Goal: Information Seeking & Learning: Learn about a topic

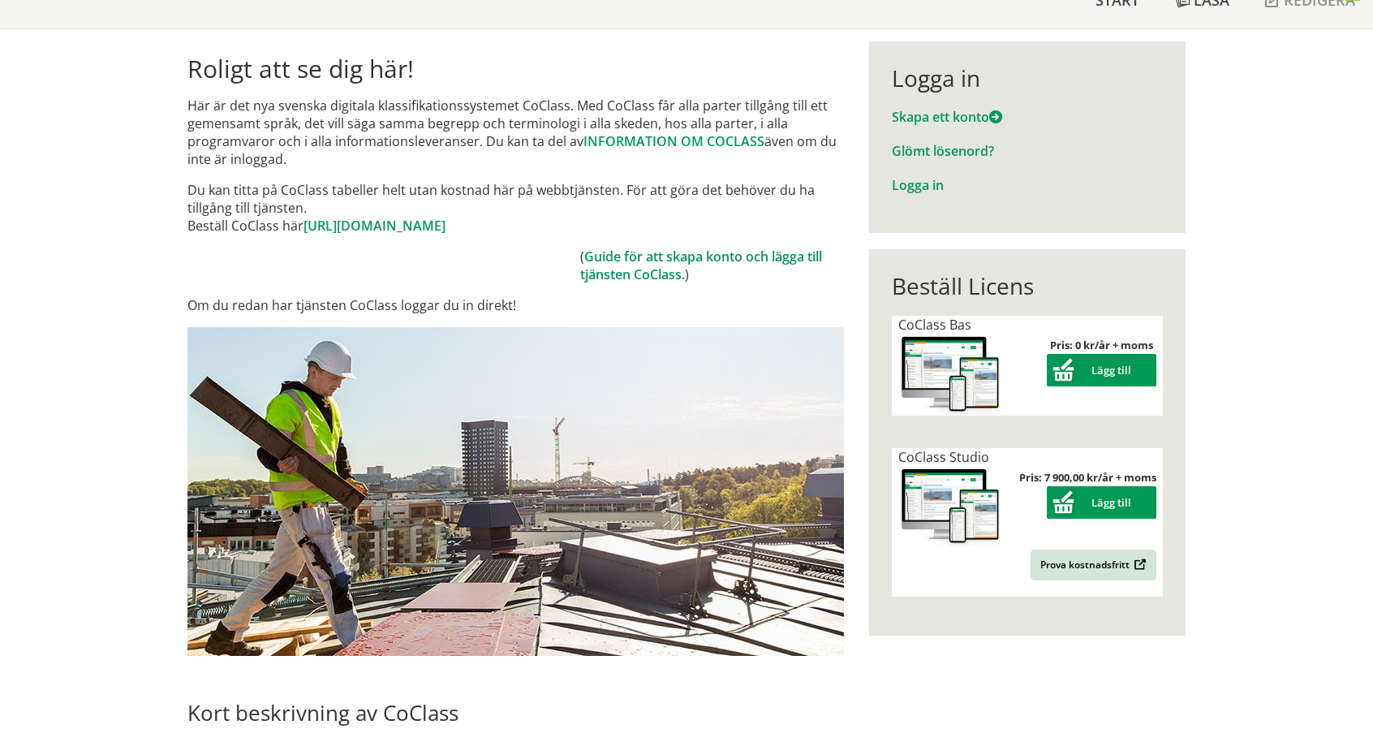
scroll to position [129, 0]
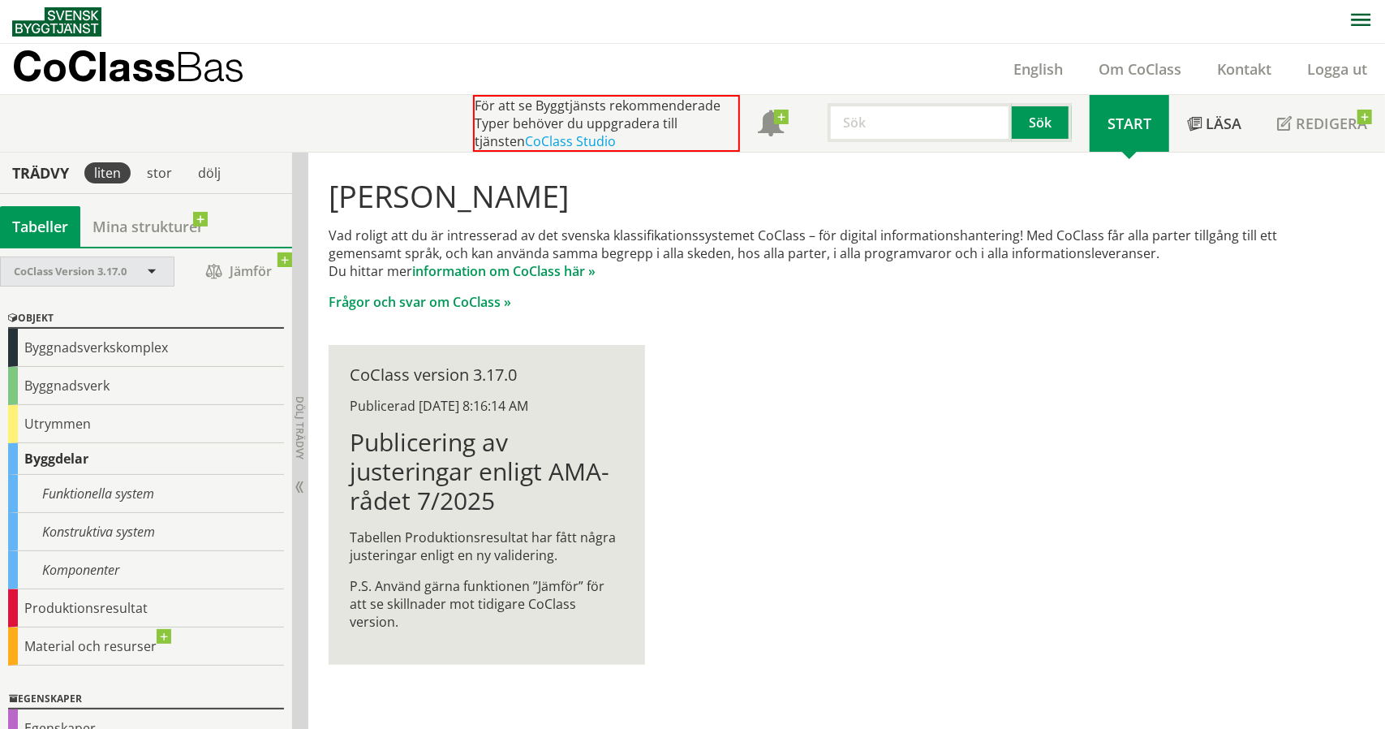
click at [149, 269] on span at bounding box center [151, 272] width 15 height 15
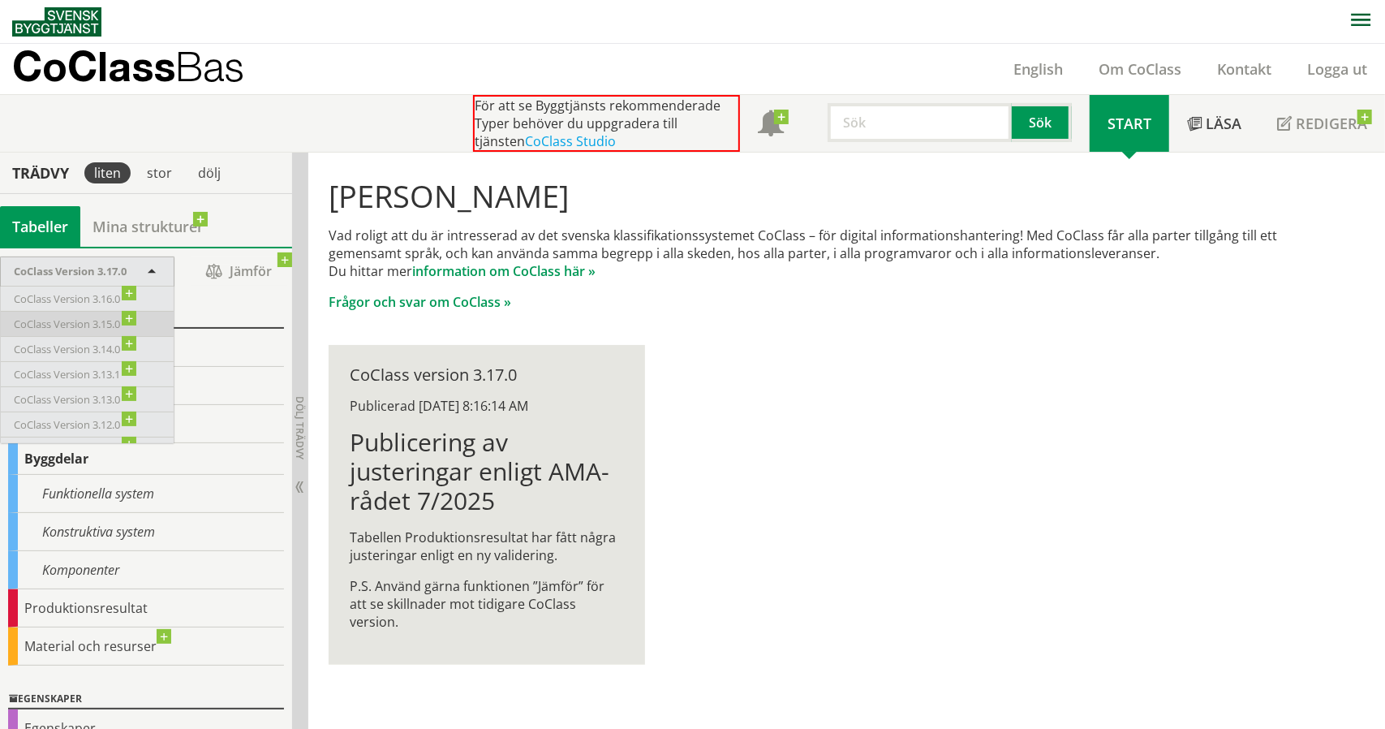
click at [112, 324] on span "CoClass Version 3.15.0" at bounding box center [75, 324] width 123 height 18
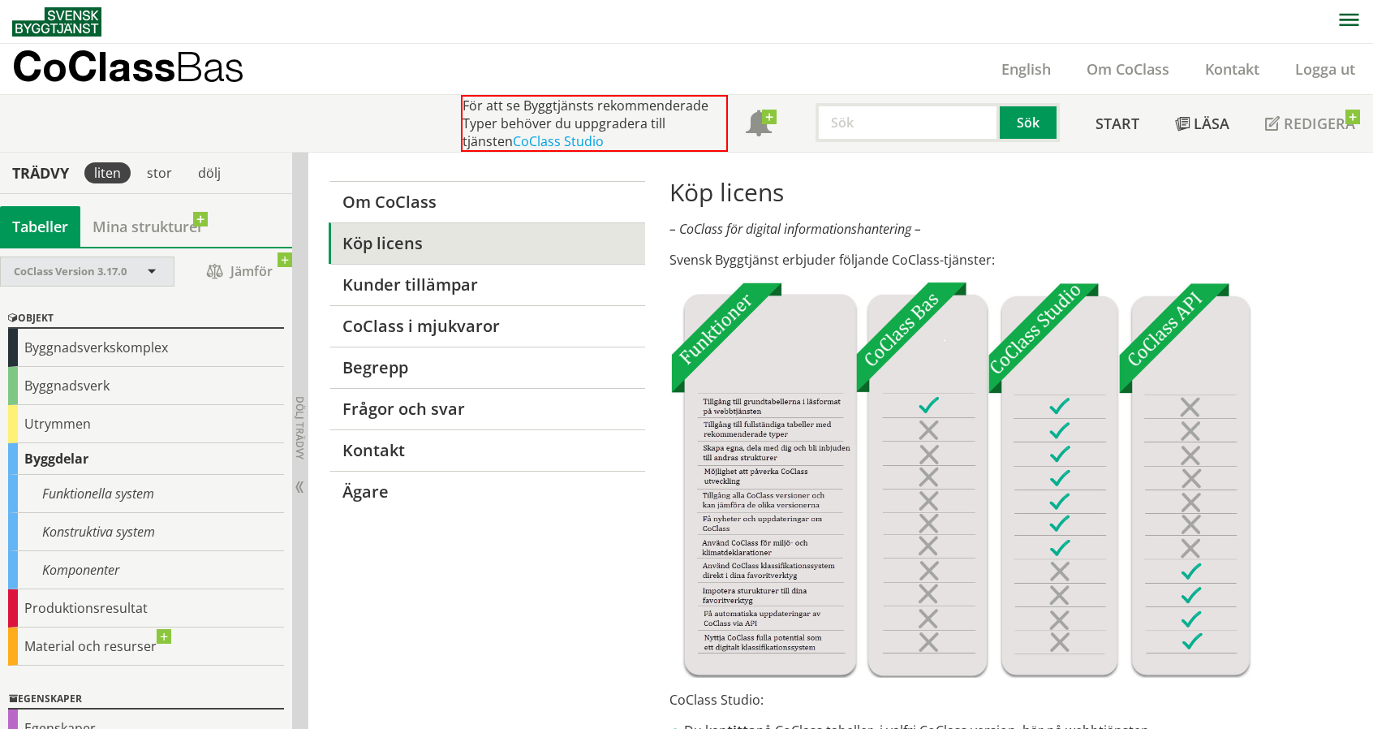
click at [158, 275] on span at bounding box center [151, 272] width 15 height 15
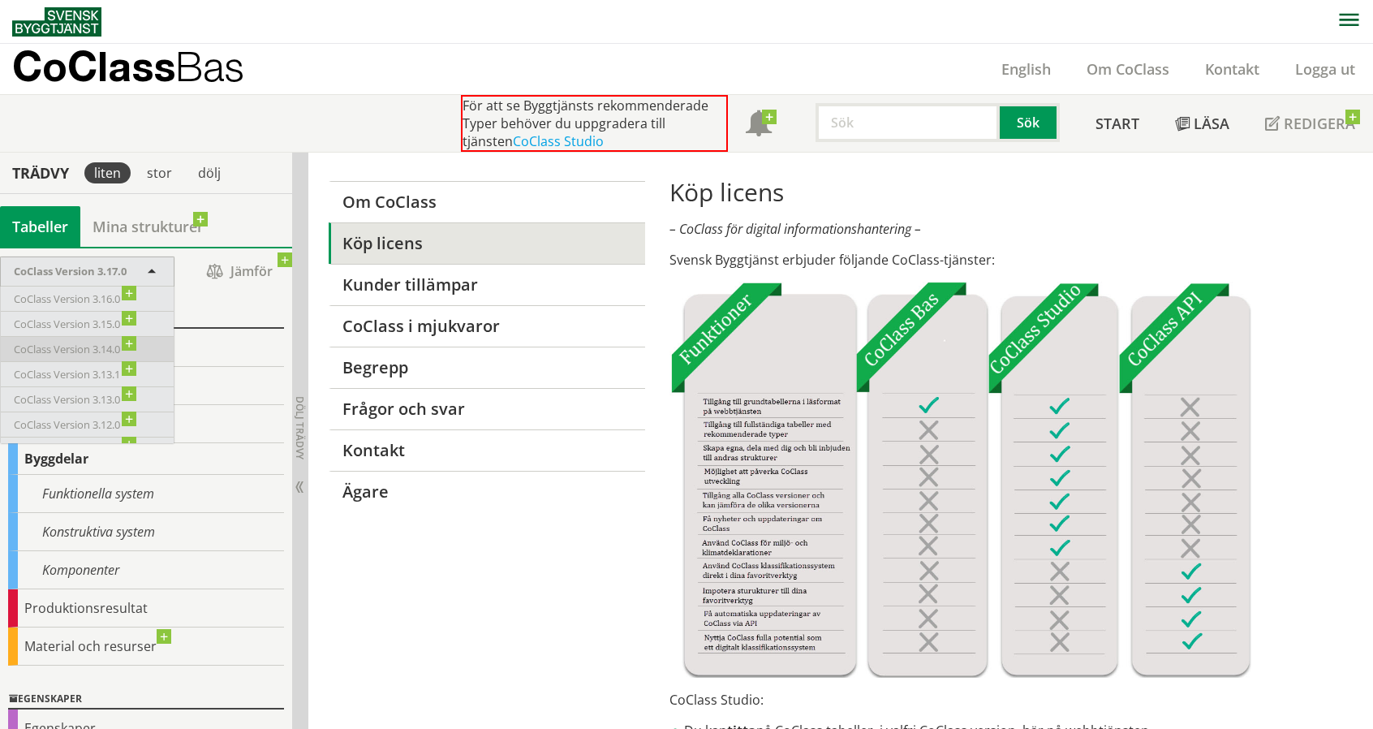
click at [106, 340] on span "CoClass Version 3.14.0" at bounding box center [75, 349] width 123 height 18
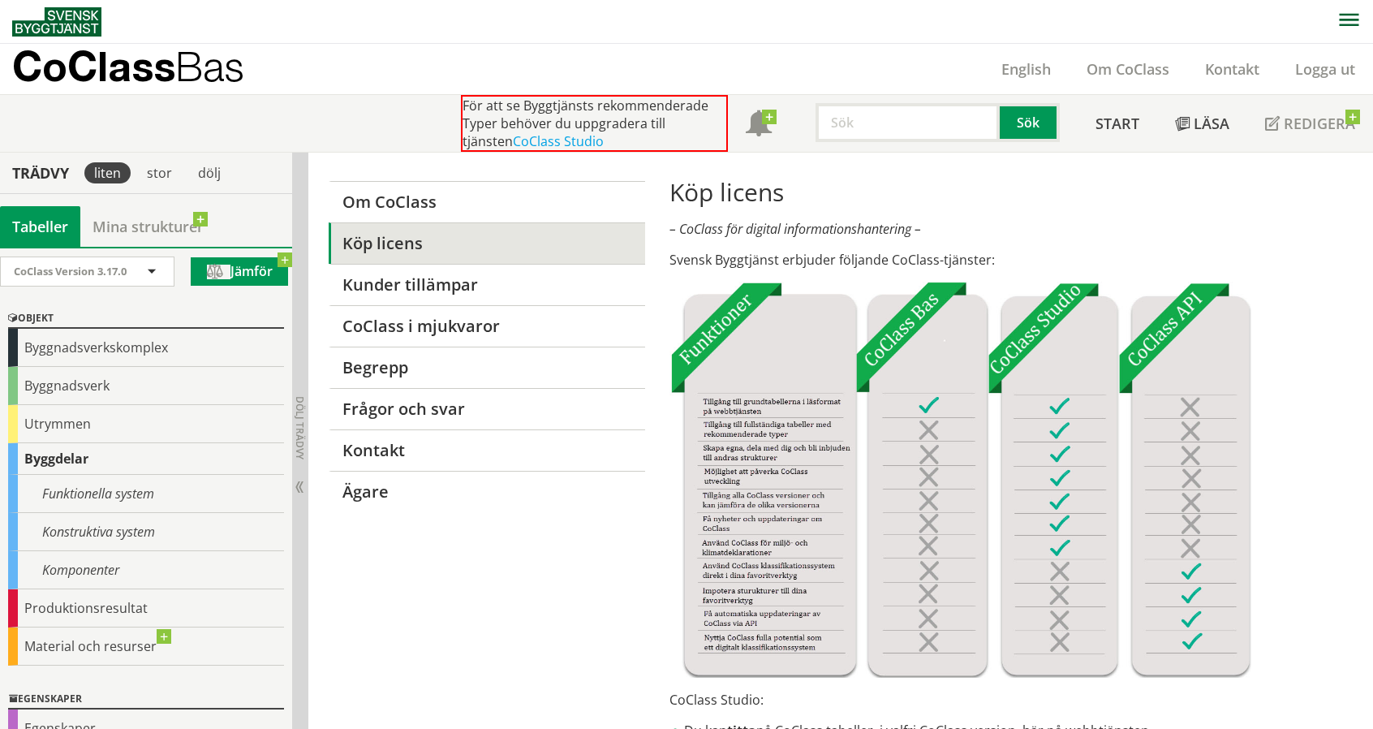
click at [219, 268] on span "Jämför" at bounding box center [239, 271] width 97 height 28
click at [161, 269] on div "CoClass Version 3.17.0" at bounding box center [87, 271] width 173 height 28
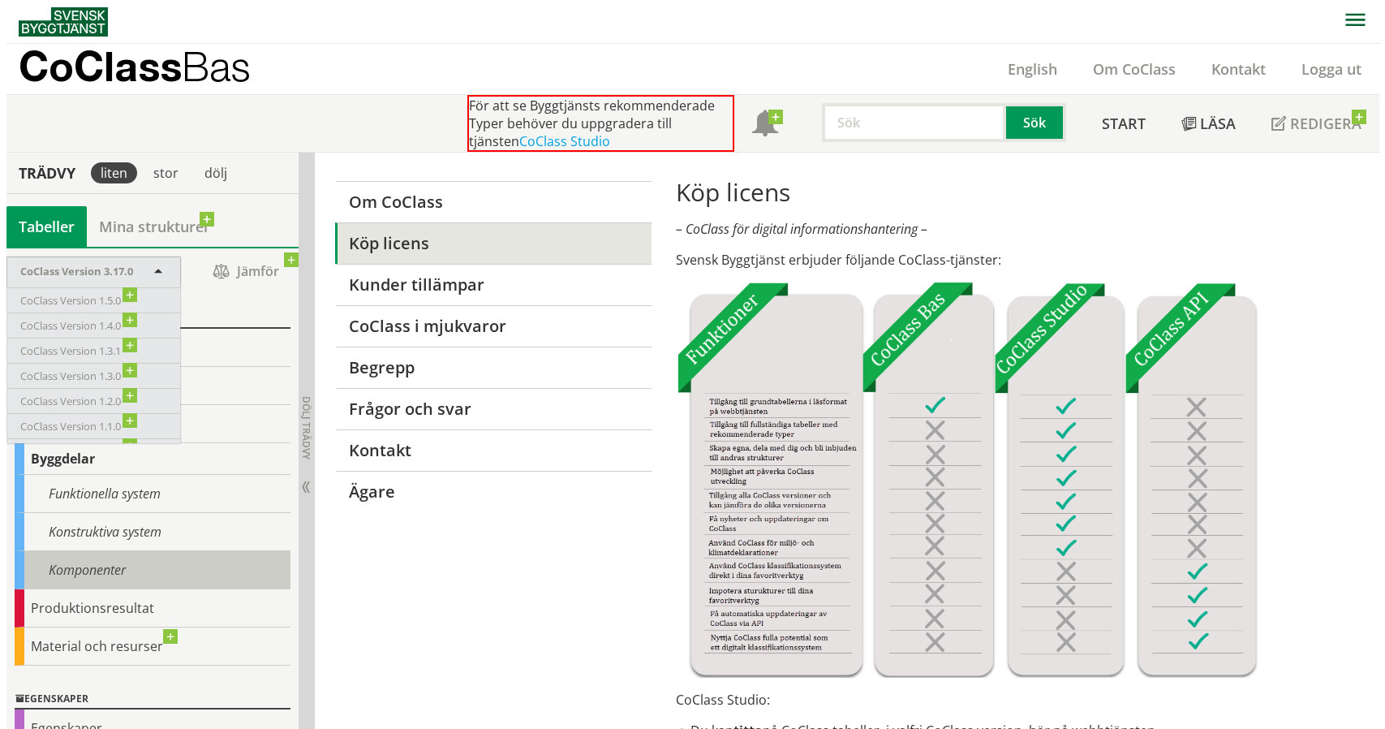
scroll to position [109, 0]
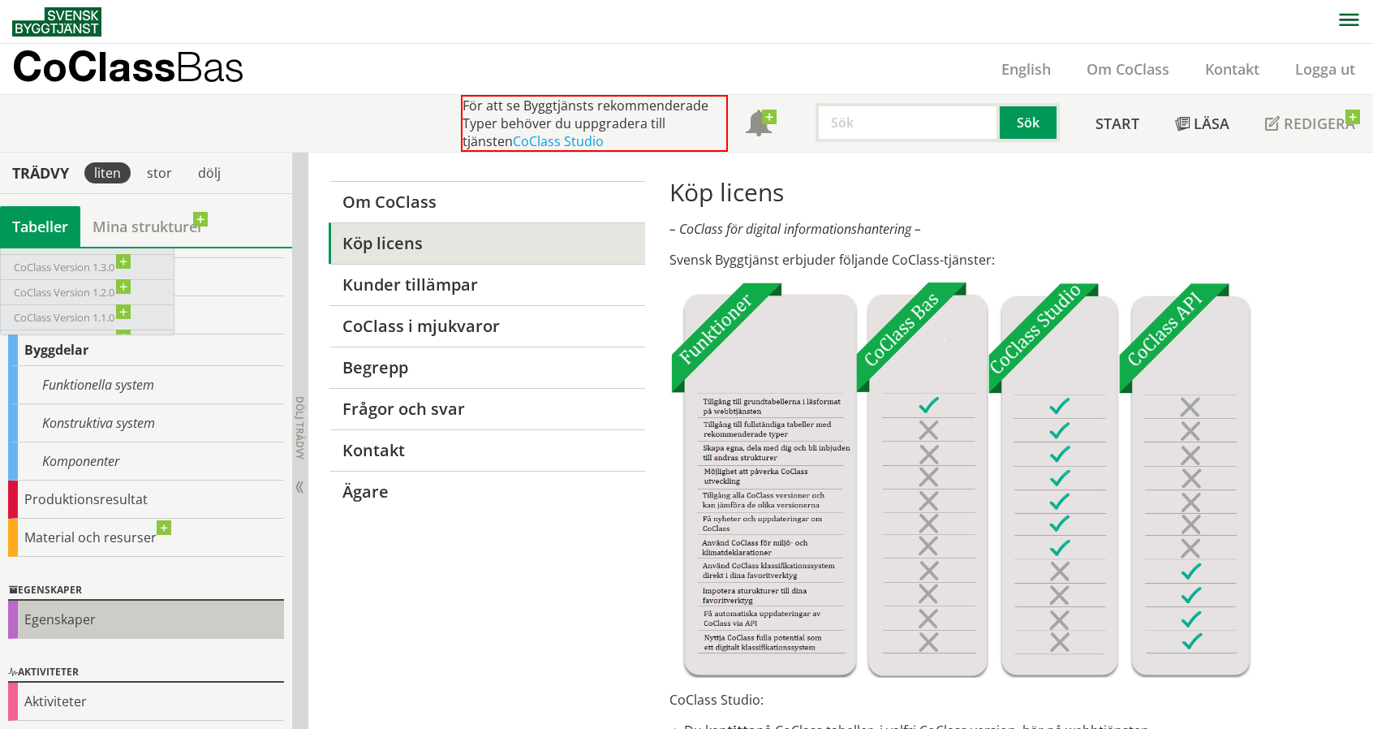
click at [140, 623] on div "Egenskaper" at bounding box center [146, 619] width 276 height 38
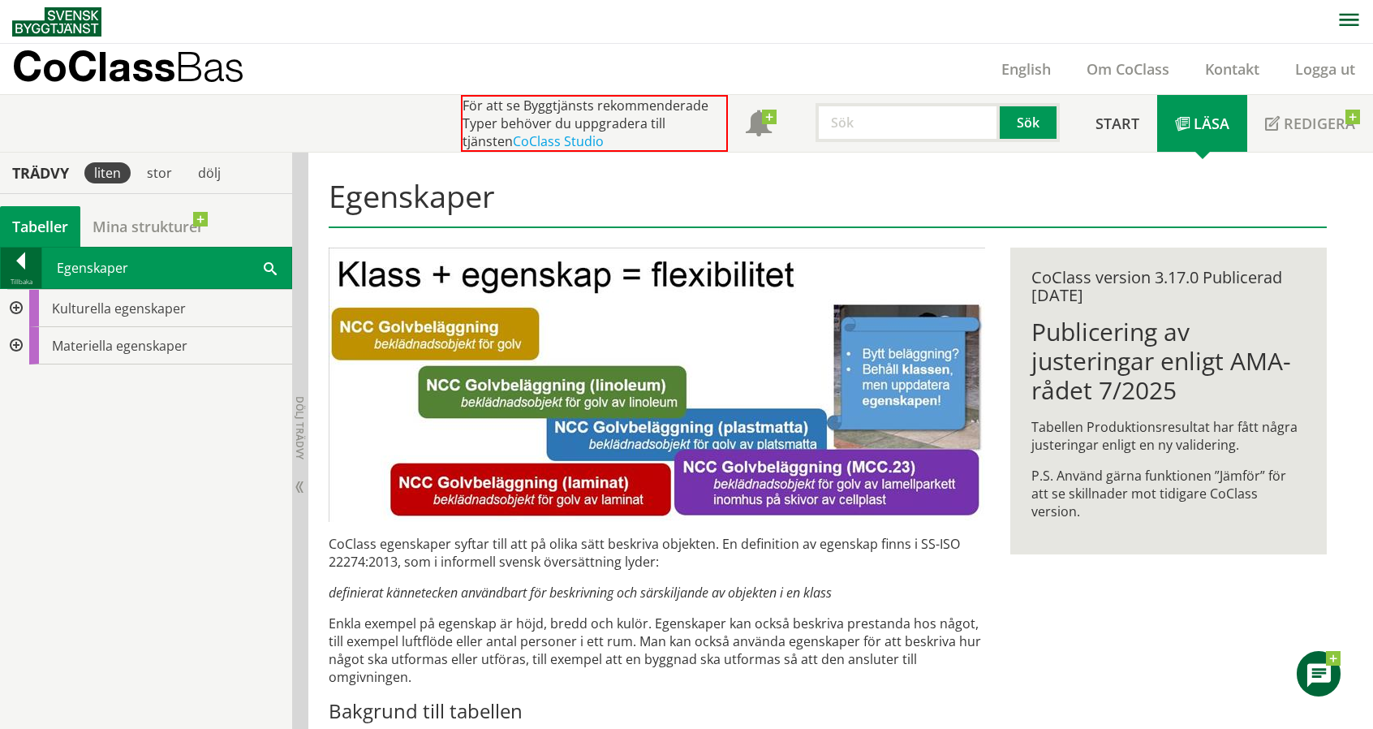
click at [17, 254] on div at bounding box center [21, 263] width 41 height 23
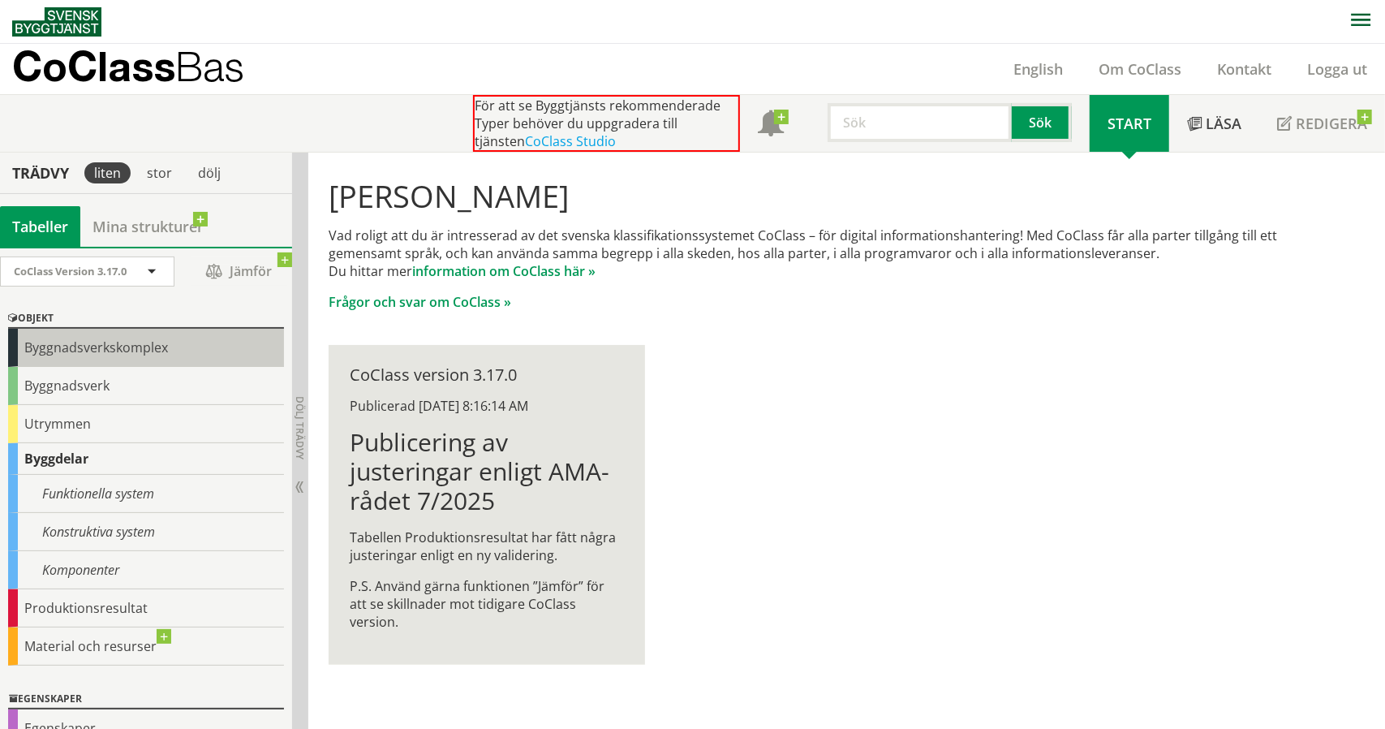
click at [123, 350] on div "Byggnadsverkskomplex" at bounding box center [146, 348] width 276 height 38
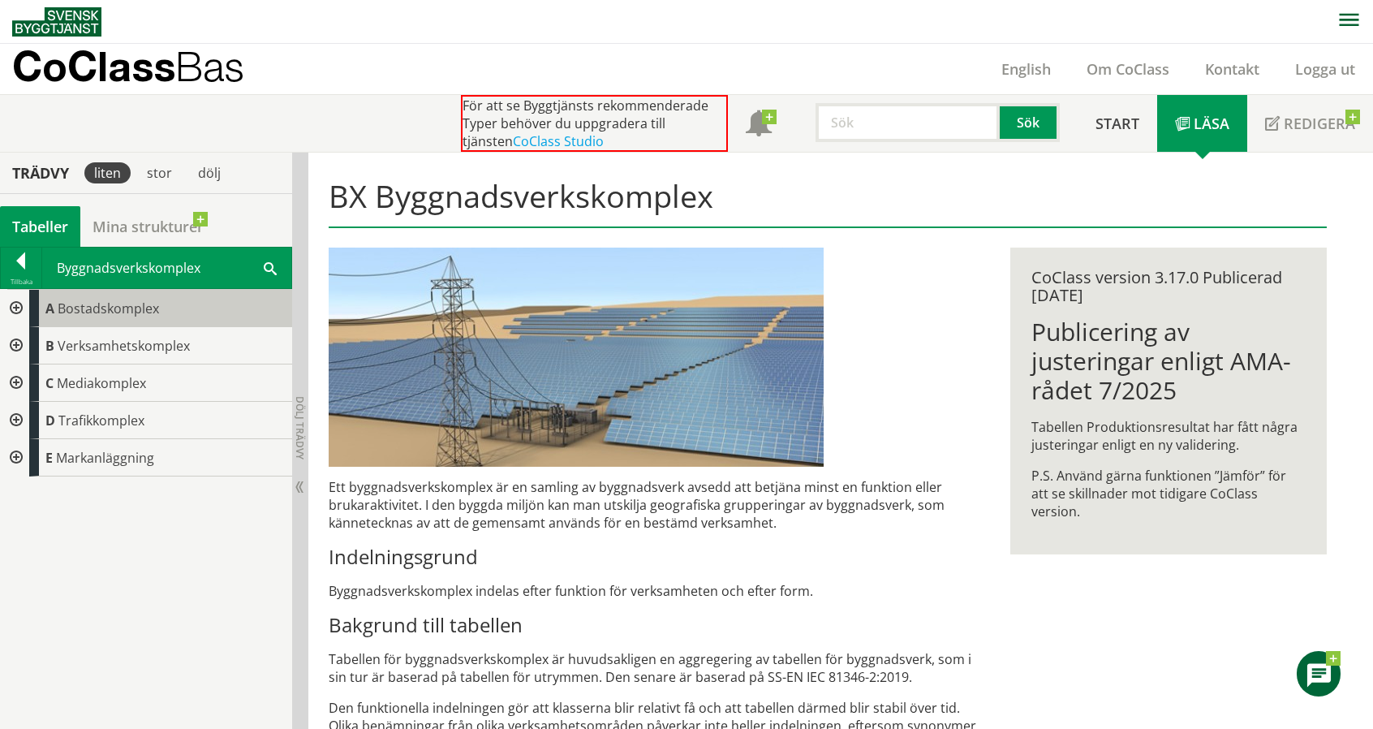
click at [100, 300] on span "Bostadskomplex" at bounding box center [108, 308] width 101 height 18
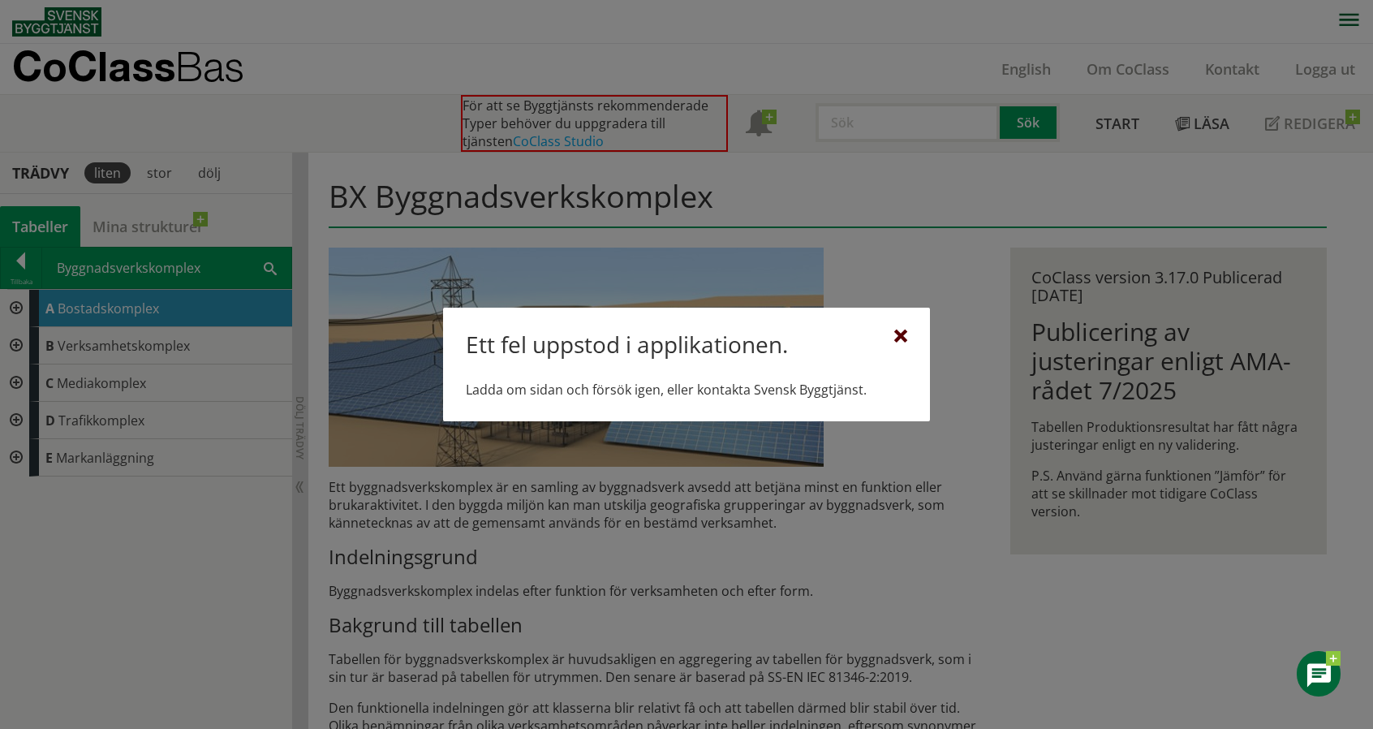
click at [903, 337] on div at bounding box center [900, 336] width 13 height 13
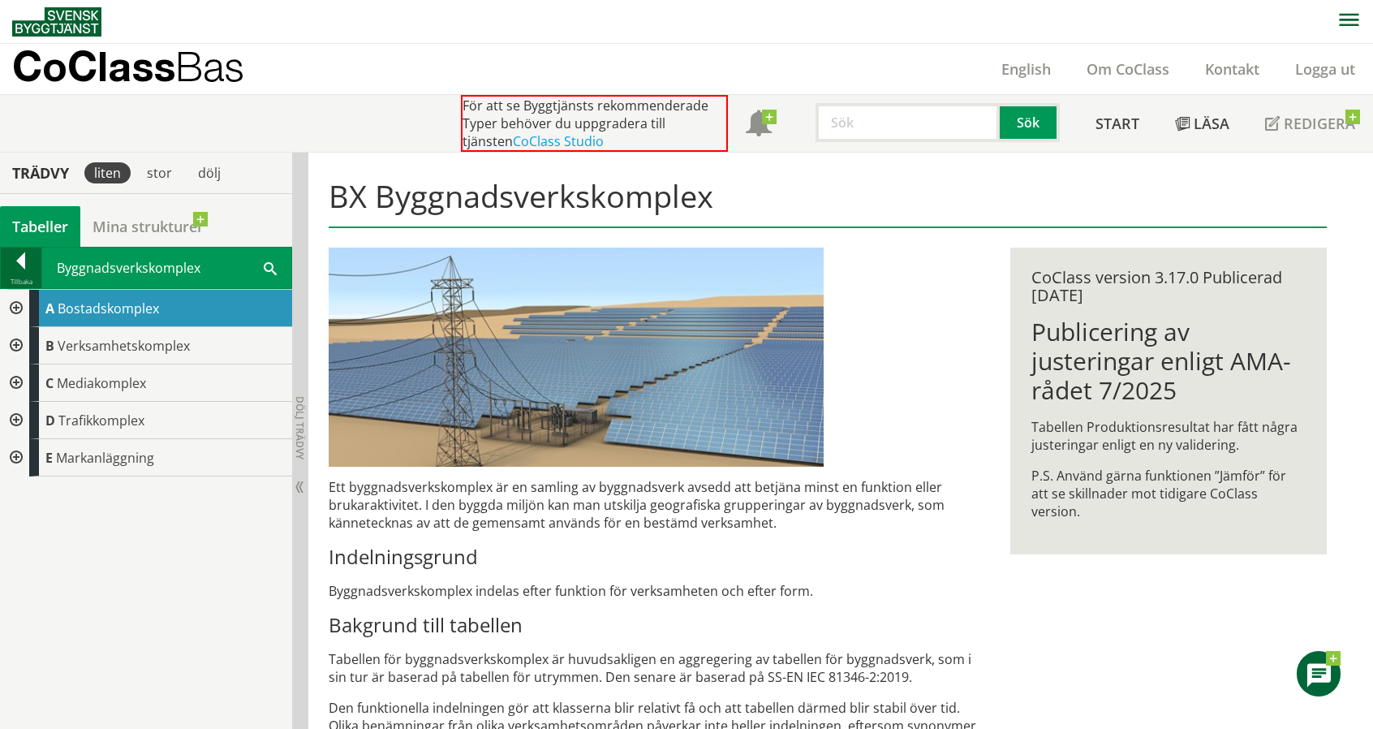
click at [28, 247] on div "Tillbaka" at bounding box center [21, 267] width 41 height 41
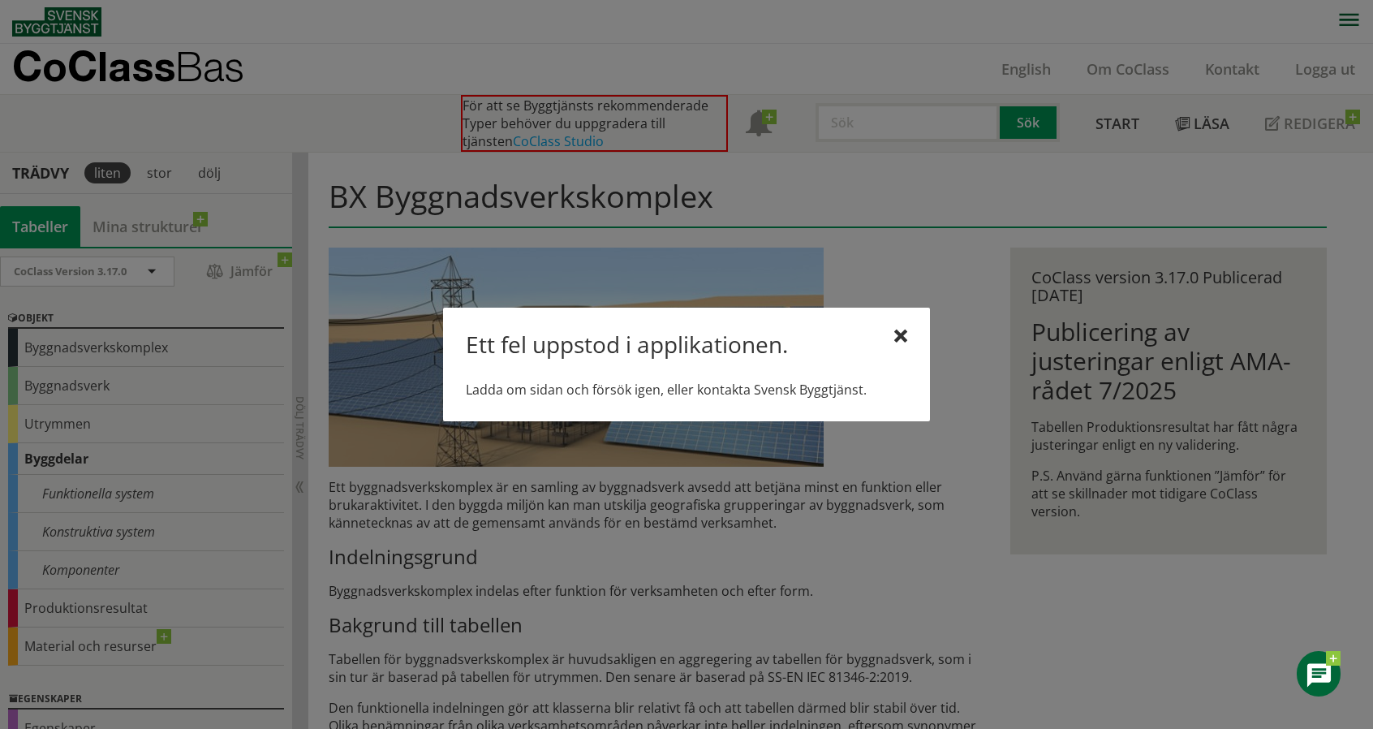
click at [909, 333] on div "Ett fel uppstod i applikationen. Ladda om sidan och försök igen, eller kontakta…" at bounding box center [686, 364] width 487 height 114
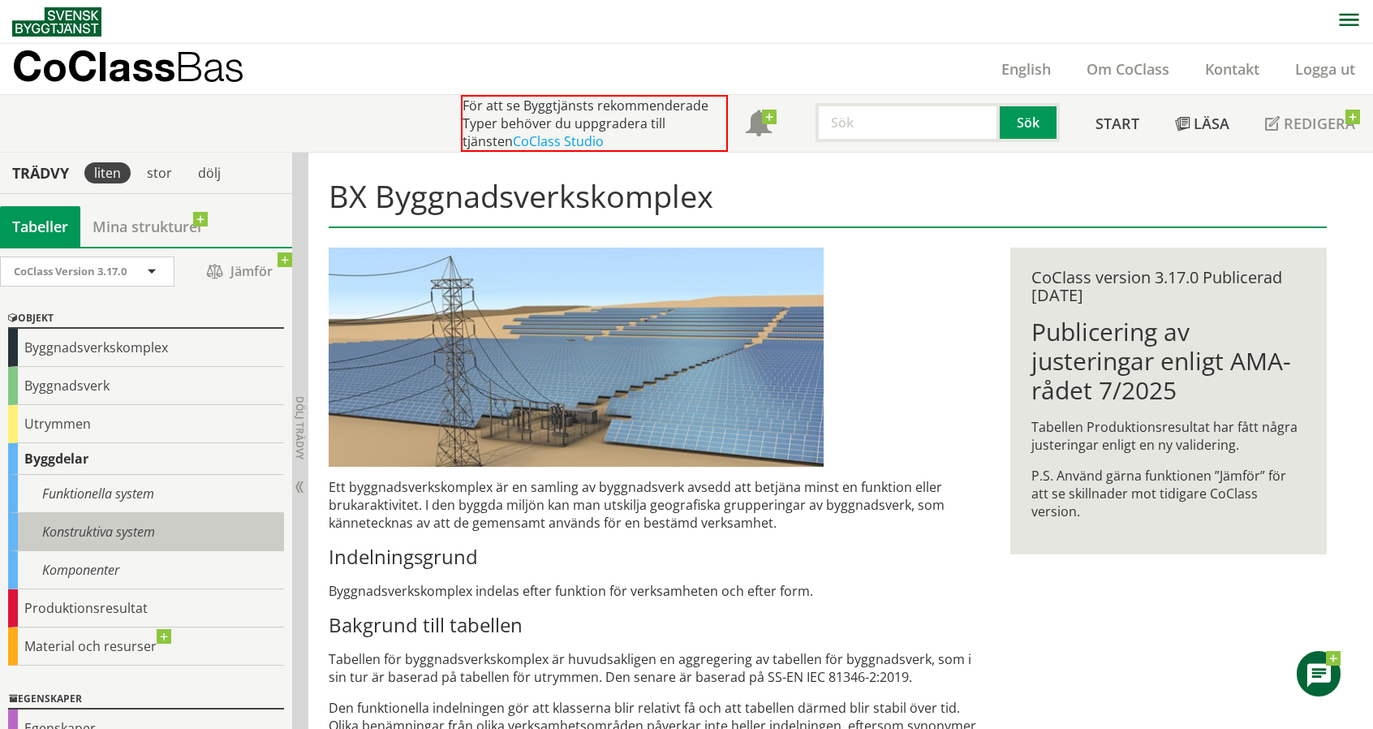
scroll to position [109, 0]
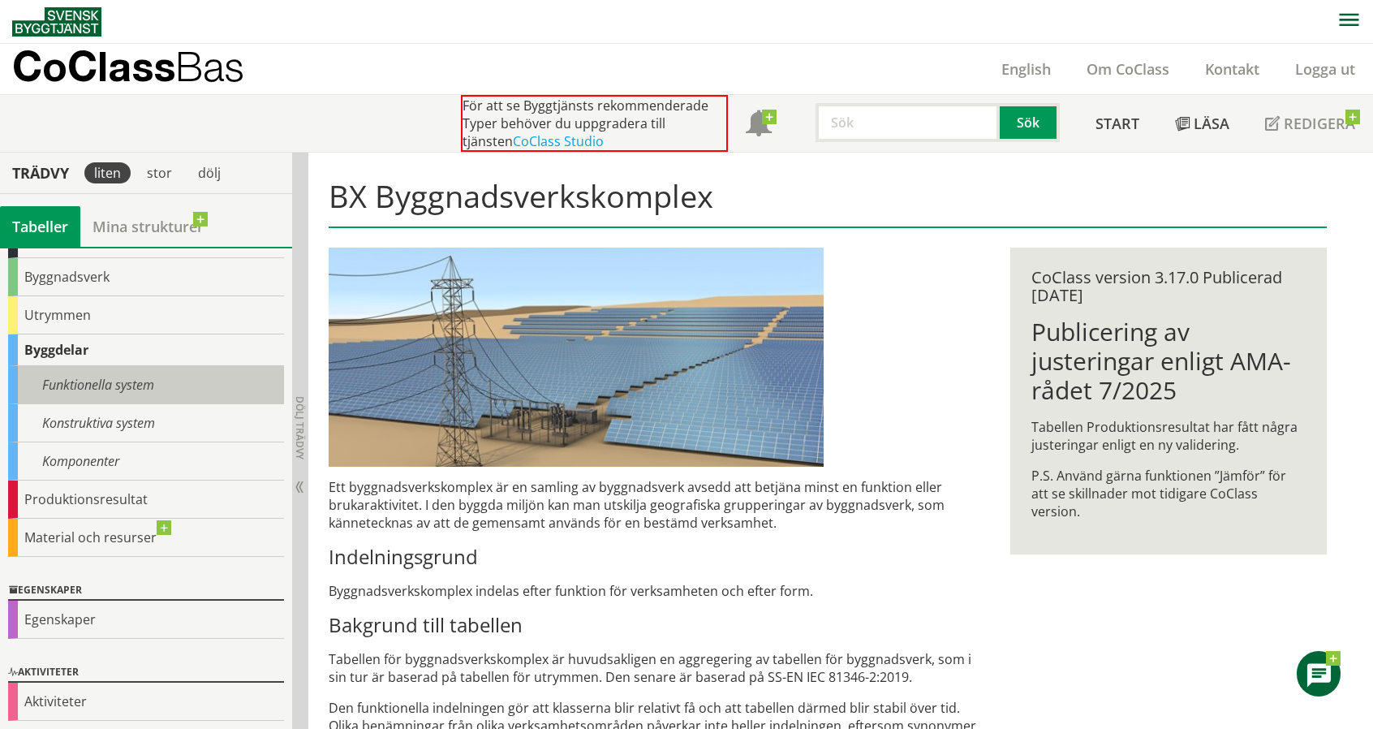
click at [143, 379] on div "Funktionella system" at bounding box center [146, 385] width 276 height 38
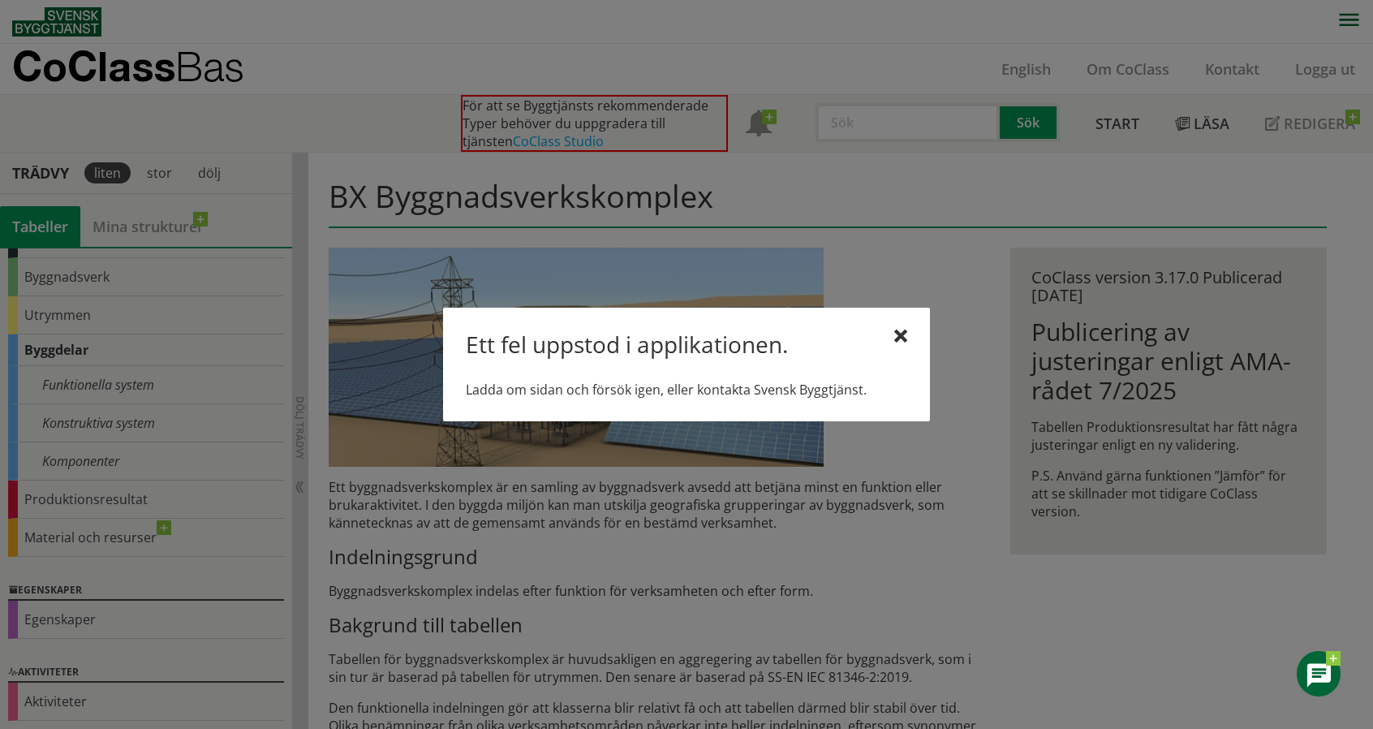
click at [917, 337] on div "Ett fel uppstod i applikationen. Ladda om sidan och försök igen, eller kontakta…" at bounding box center [686, 364] width 487 height 114
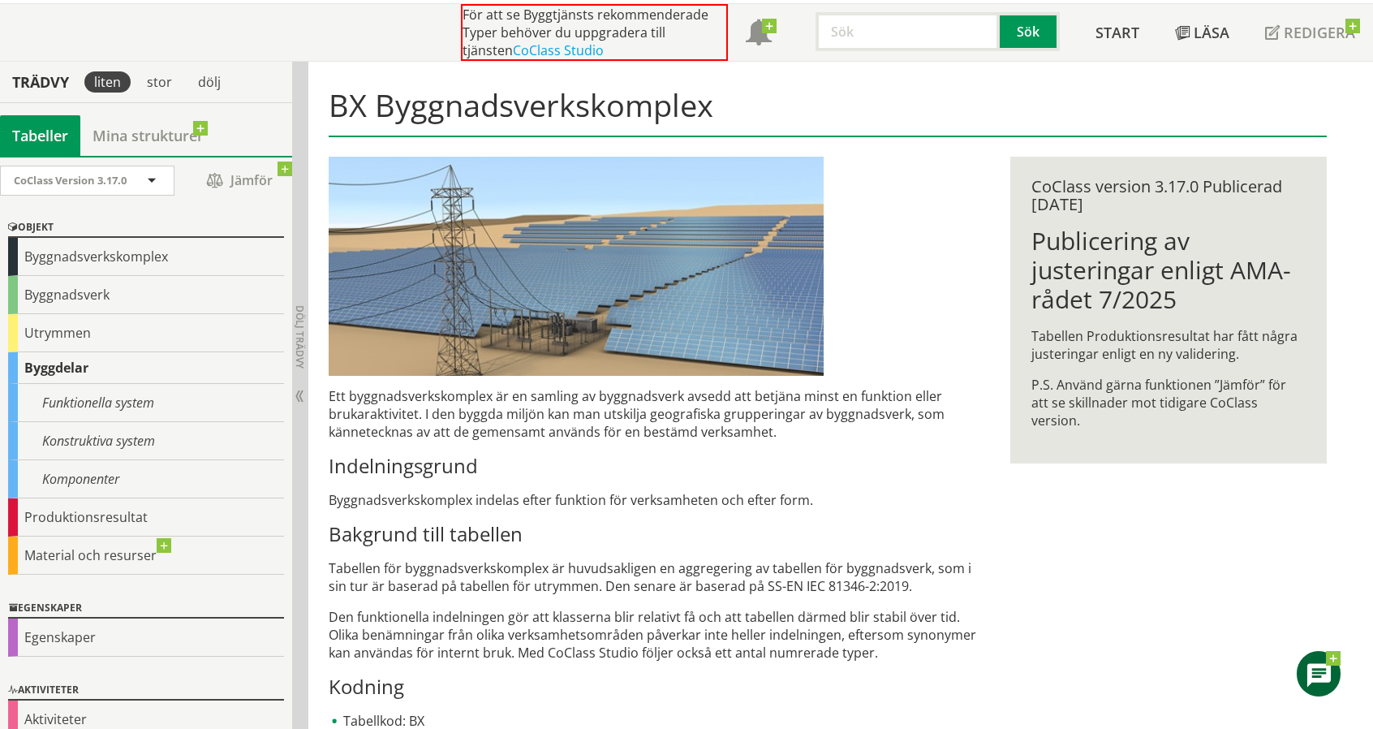
scroll to position [0, 0]
